Goal: Task Accomplishment & Management: Manage account settings

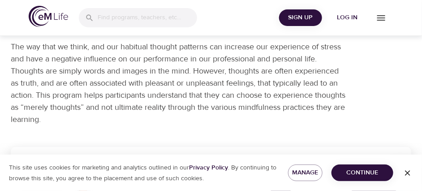
scroll to position [143, 0]
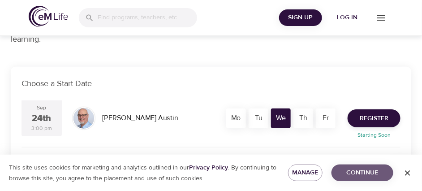
click at [370, 177] on span "Continue" at bounding box center [362, 172] width 47 height 11
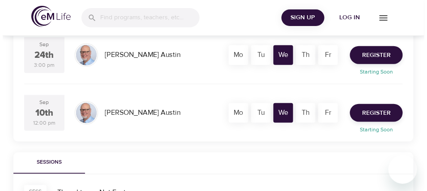
scroll to position [251, 0]
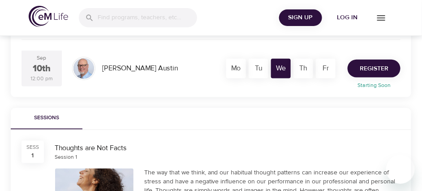
click at [376, 73] on span "Register" at bounding box center [374, 68] width 29 height 11
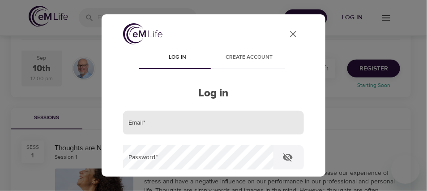
click at [229, 119] on input "email" at bounding box center [213, 123] width 181 height 24
type input "[EMAIL_ADDRESS][DOMAIN_NAME]"
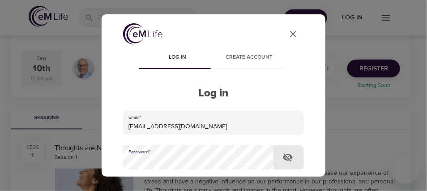
click at [244, 55] on span "Create account" at bounding box center [249, 57] width 61 height 9
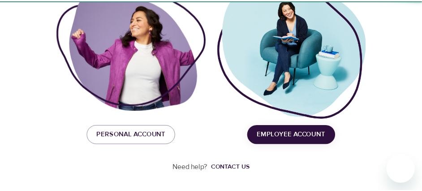
scroll to position [185, 0]
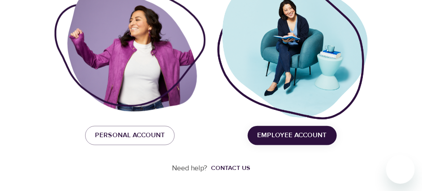
click at [298, 139] on span "Employee Account" at bounding box center [292, 135] width 69 height 12
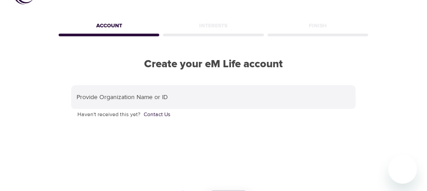
scroll to position [0, 0]
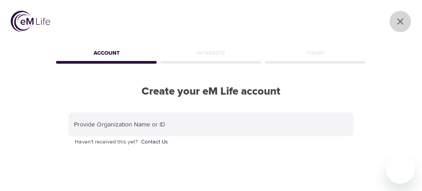
click at [399, 21] on icon "User Profile" at bounding box center [400, 21] width 11 height 11
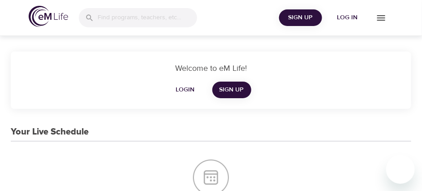
click at [183, 92] on span "Login" at bounding box center [186, 89] width 22 height 11
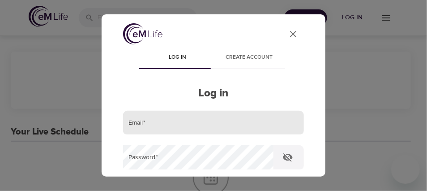
click at [177, 117] on input "email" at bounding box center [213, 123] width 181 height 24
type input "[EMAIL_ADDRESS][DOMAIN_NAME]"
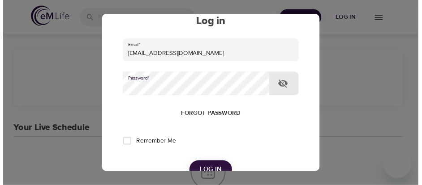
scroll to position [72, 0]
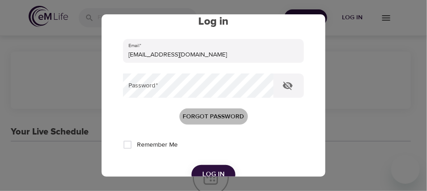
click at [227, 116] on span "Forgot password" at bounding box center [213, 116] width 61 height 11
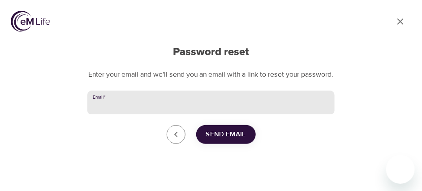
click at [208, 109] on input "Email   *" at bounding box center [210, 103] width 247 height 24
type input "[EMAIL_ADDRESS][DOMAIN_NAME]"
click at [231, 140] on span "Send Email" at bounding box center [226, 135] width 40 height 12
